Goal: Task Accomplishment & Management: Manage account settings

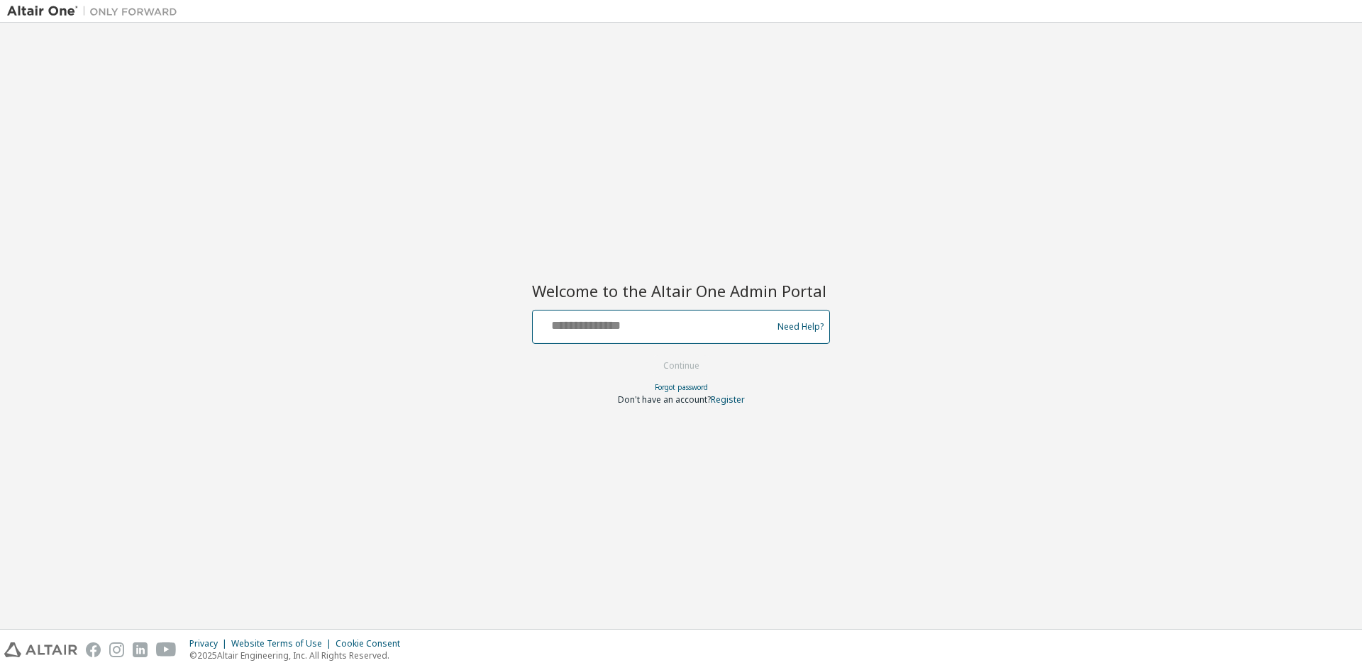
click at [650, 327] on input "text" at bounding box center [654, 324] width 232 height 21
type input "**********"
click at [672, 367] on button "Continue" at bounding box center [681, 365] width 66 height 21
